Goal: Feedback & Contribution: Submit feedback/report problem

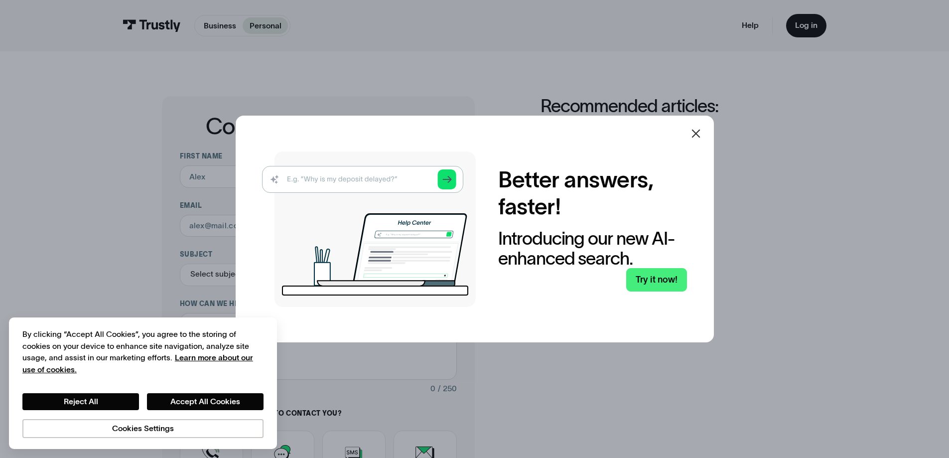
click at [696, 127] on div at bounding box center [696, 134] width 24 height 24
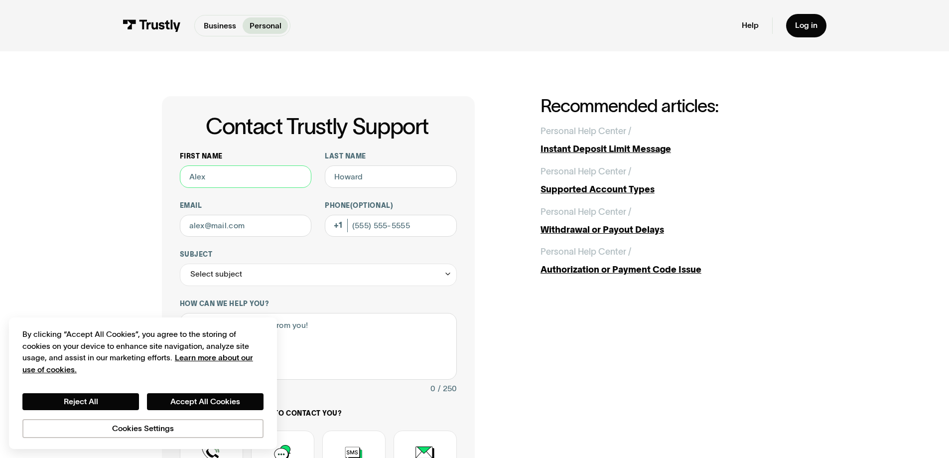
click at [263, 182] on input "First name" at bounding box center [246, 176] width 132 height 22
click at [263, 179] on input "First name" at bounding box center [246, 176] width 132 height 22
type input "gustavo"
click at [97, 405] on button "Reject All" at bounding box center [80, 401] width 117 height 17
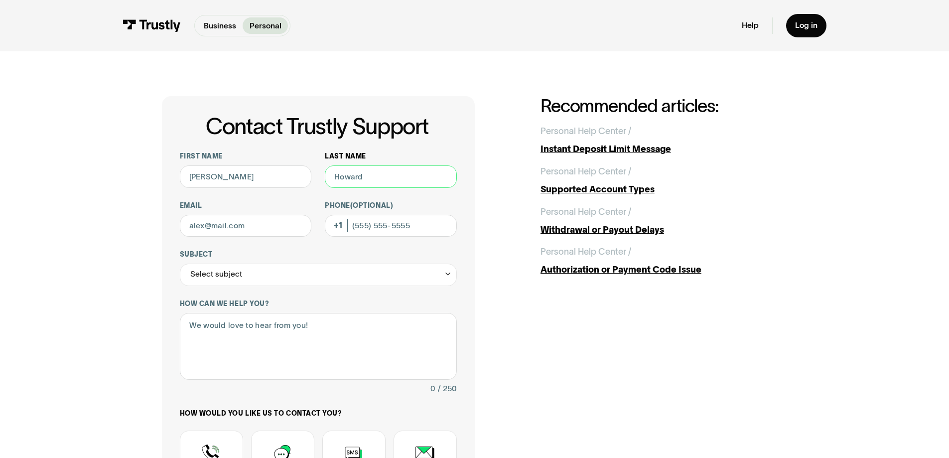
click at [352, 184] on input "Last name" at bounding box center [391, 176] width 132 height 22
type input "r"
type input "rodriguez"
click at [277, 219] on input "gusta" at bounding box center [246, 226] width 132 height 22
type input "gustavo.r8123@gmail.com"
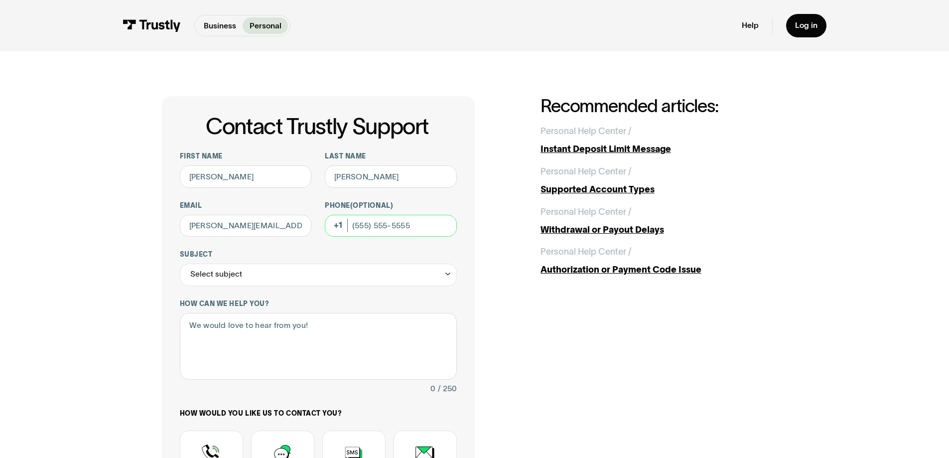
type input "(430) 502-1340"
click at [308, 278] on div "Select subject" at bounding box center [318, 275] width 277 height 22
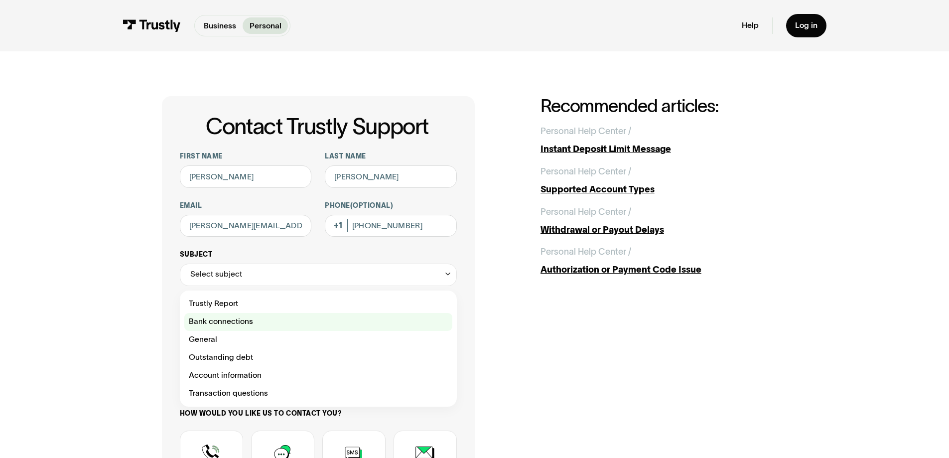
click at [263, 320] on div "Contact Trustly Support" at bounding box center [318, 322] width 268 height 18
type input "**********"
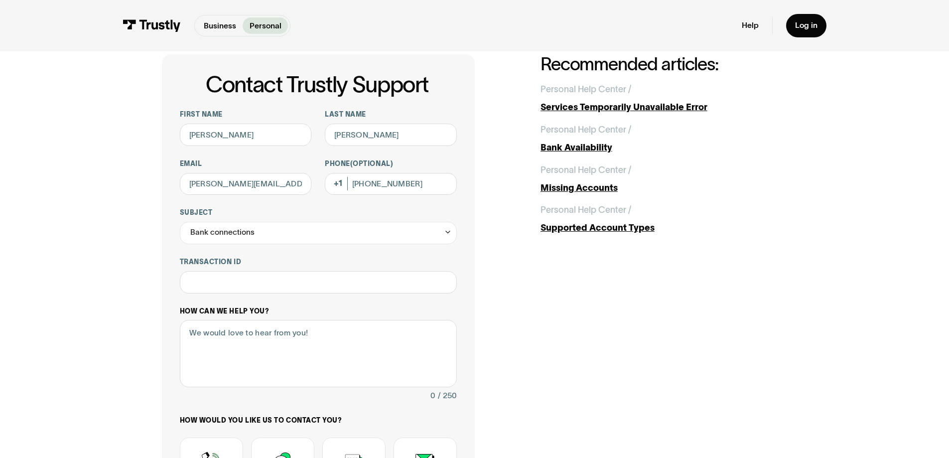
scroll to position [100, 0]
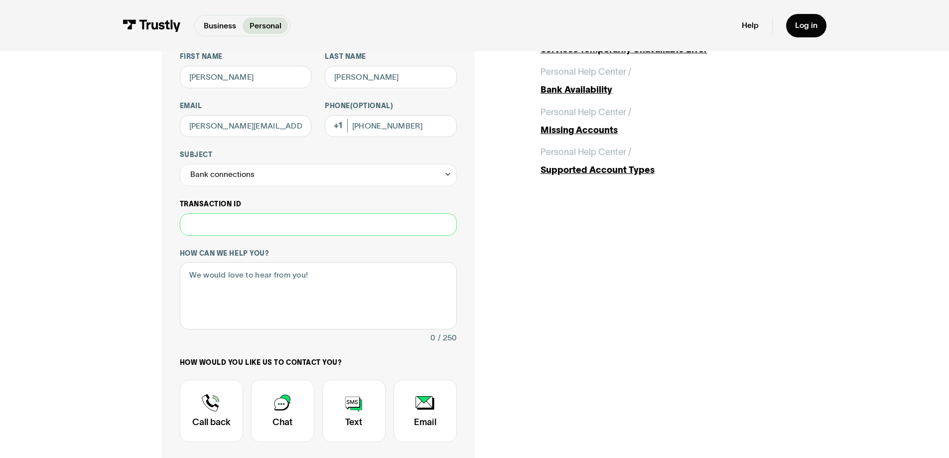
click at [316, 227] on input "Transaction ID" at bounding box center [318, 224] width 277 height 22
click at [295, 301] on textarea "How can we help you?" at bounding box center [318, 295] width 277 height 67
type textarea "U"
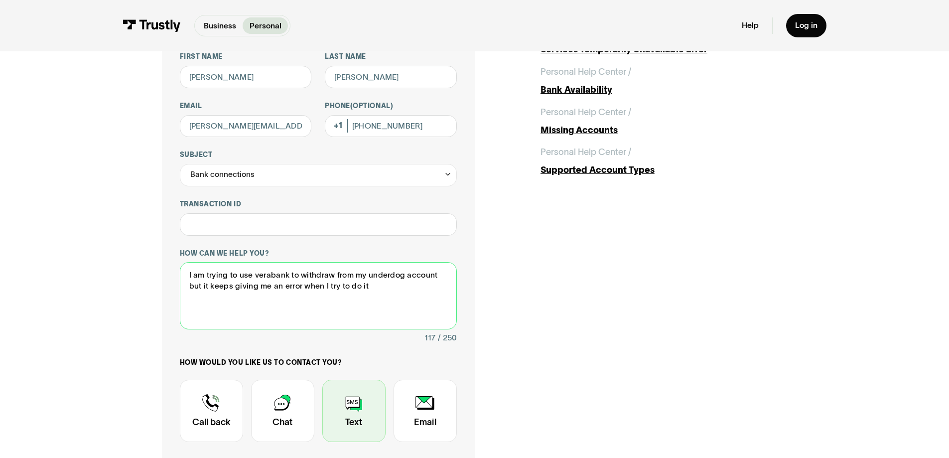
type textarea "I am trying to use verabank to withdraw from my underdog account but it keeps g…"
click at [352, 398] on div "Contact Trustly Support" at bounding box center [353, 411] width 63 height 62
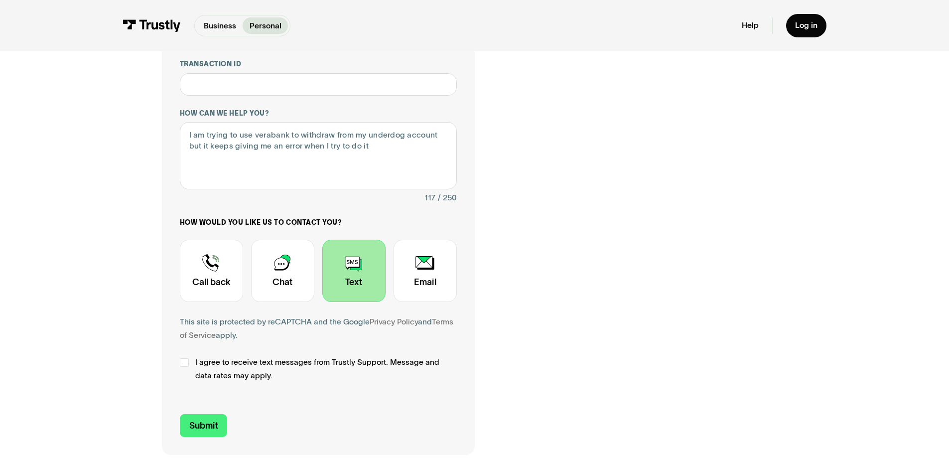
scroll to position [349, 0]
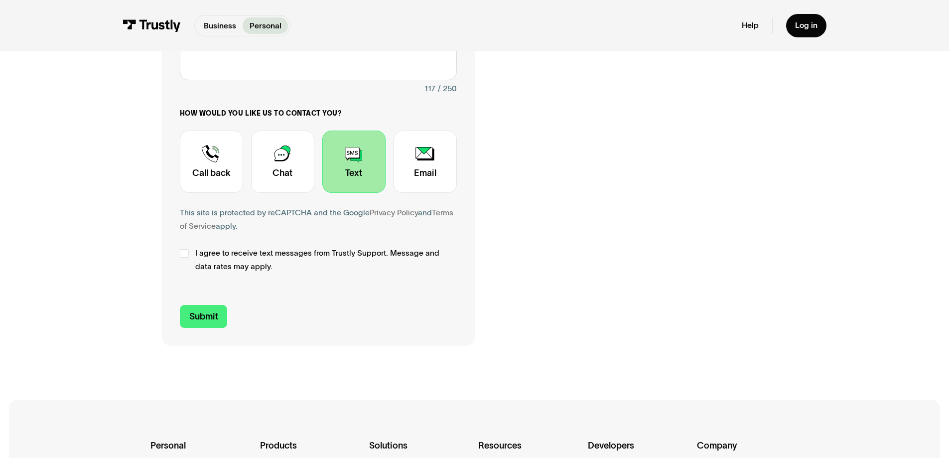
click at [203, 330] on div "**********" at bounding box center [318, 46] width 313 height 599
click at [180, 254] on div "Contact Trustly Support" at bounding box center [184, 253] width 9 height 9
click at [192, 322] on input "Submit" at bounding box center [204, 316] width 48 height 23
type input "+14305021340"
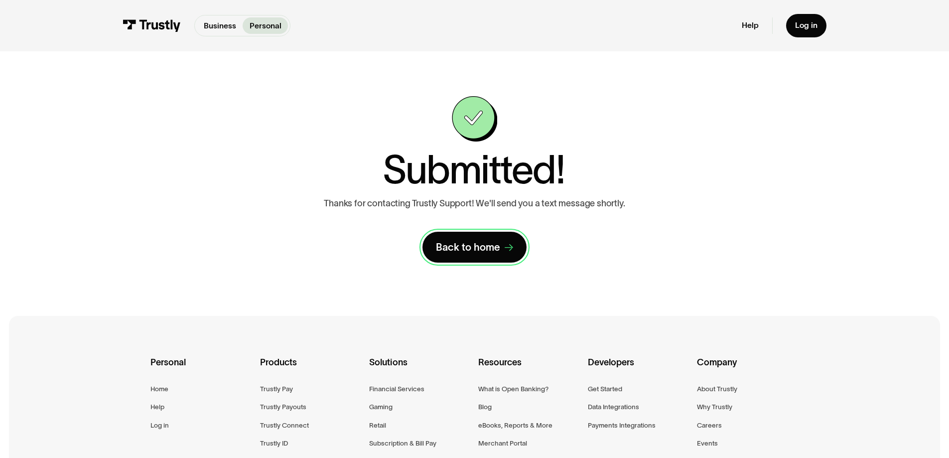
click at [510, 252] on icon at bounding box center [509, 248] width 9 height 9
